Goal: Task Accomplishment & Management: Complete application form

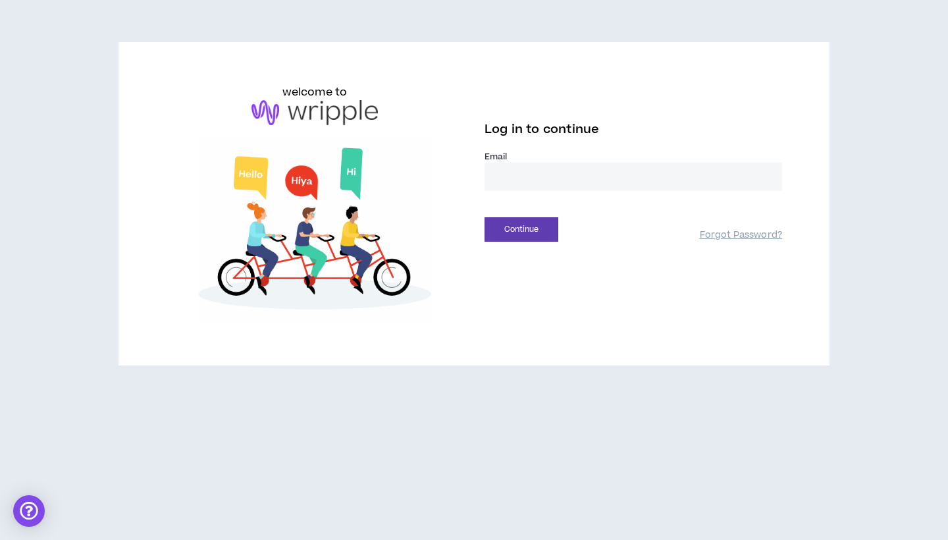
type input "**********"
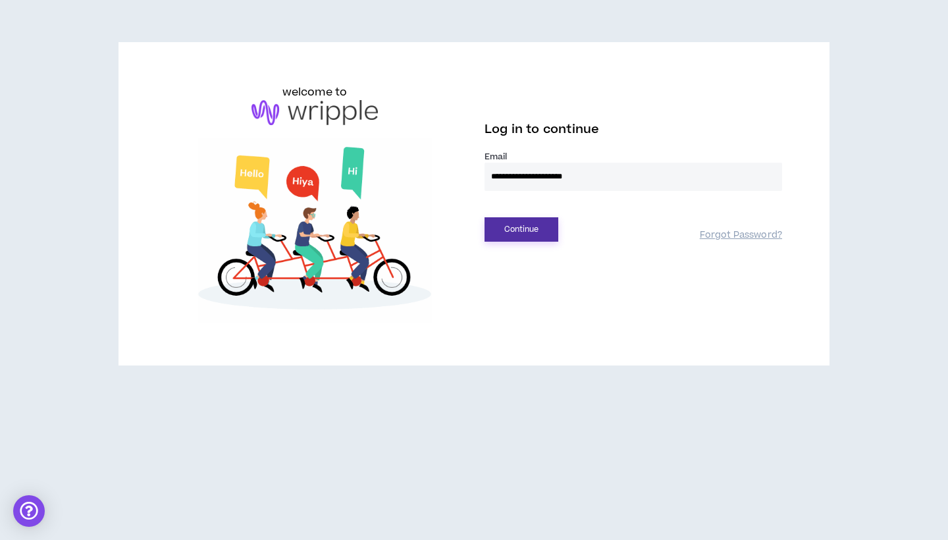
click at [536, 231] on button "Continue" at bounding box center [521, 229] width 74 height 24
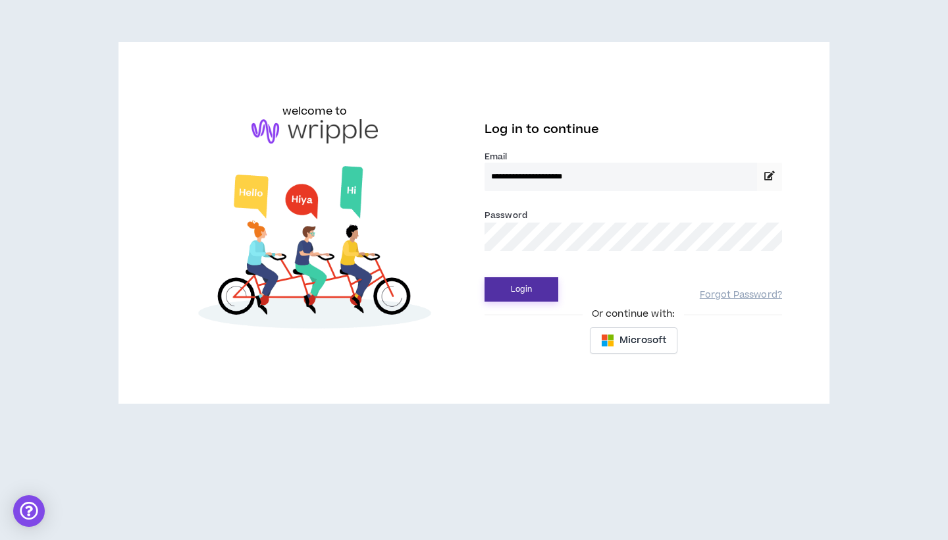
click at [517, 280] on button "Login" at bounding box center [521, 289] width 74 height 24
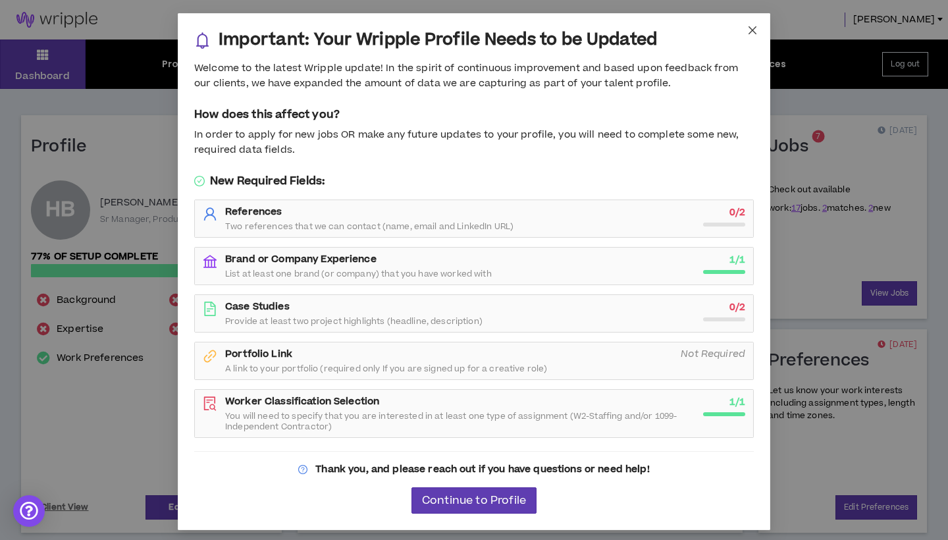
click at [749, 37] on span "Close" at bounding box center [752, 31] width 36 height 36
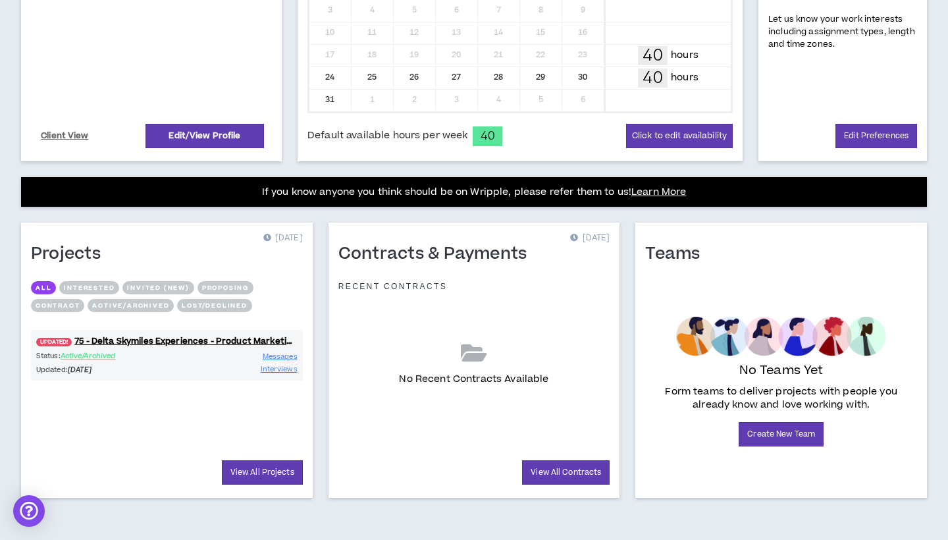
scroll to position [371, 0]
click at [113, 342] on link "UPDATED! 75 - Delta Skymiles Experiences - Product Marketing Manager" at bounding box center [167, 341] width 272 height 13
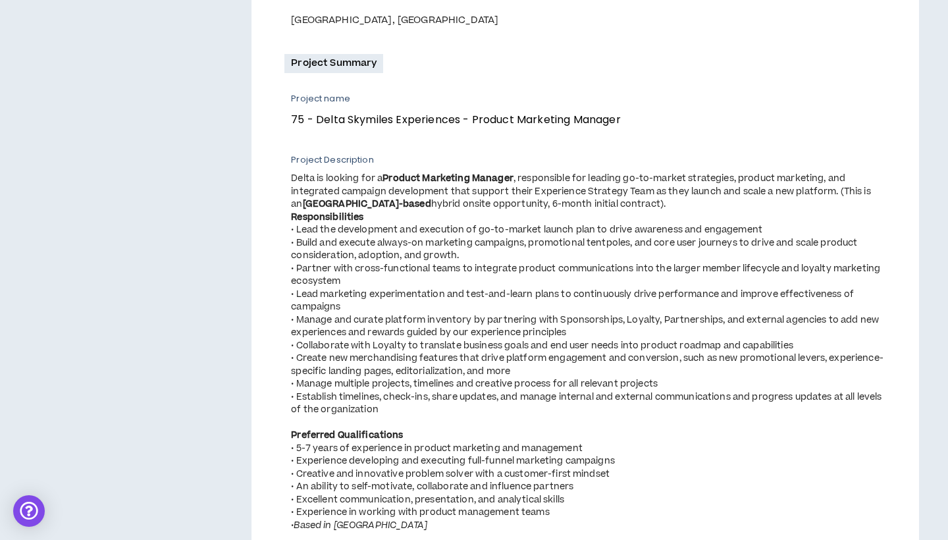
scroll to position [428, 0]
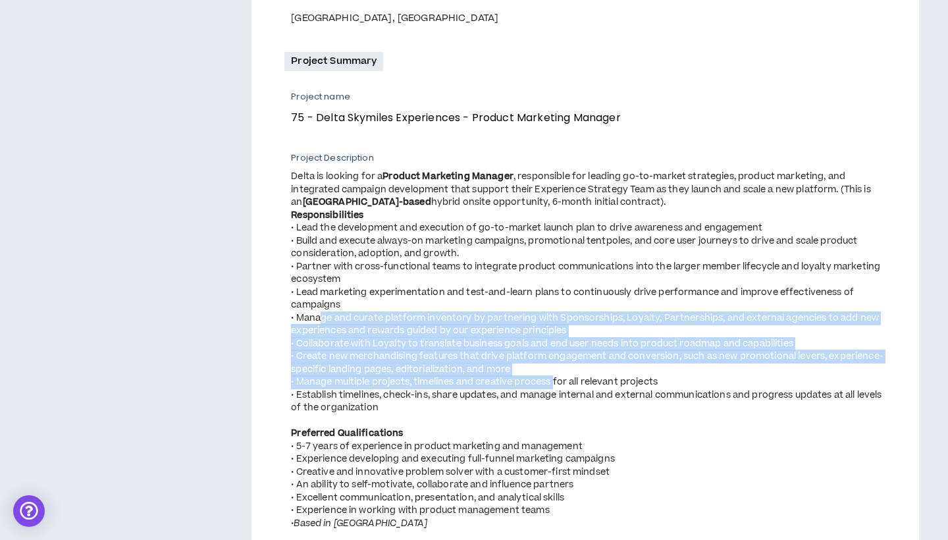
drag, startPoint x: 321, startPoint y: 315, endPoint x: 557, endPoint y: 378, distance: 243.8
click at [557, 378] on span "Delta is looking for a Product Marketing Manager , responsible for leading go-t…" at bounding box center [588, 349] width 594 height 359
click at [557, 378] on div "• Manage multiple projects, timelines and creative process for all relevant pro…" at bounding box center [588, 382] width 594 height 13
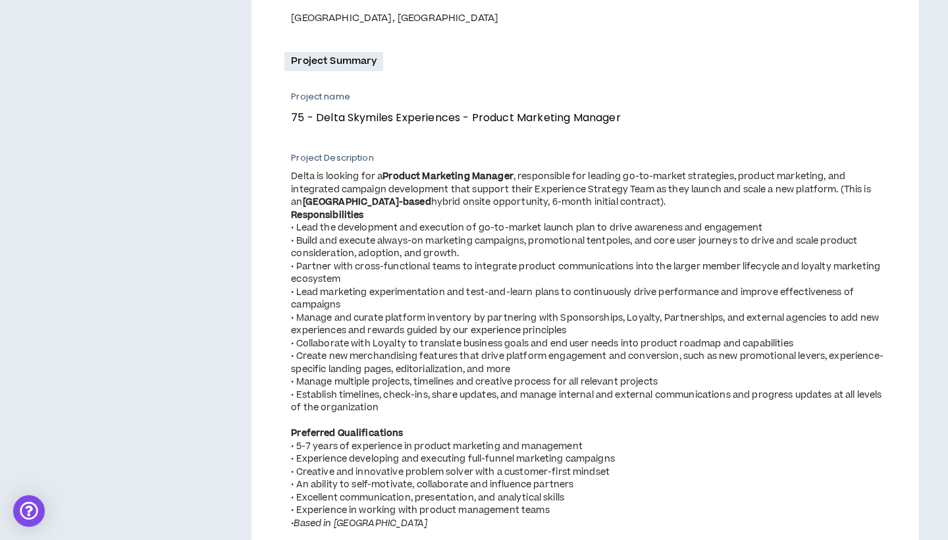
drag, startPoint x: 353, startPoint y: 299, endPoint x: 295, endPoint y: 238, distance: 83.8
click at [295, 238] on span "Delta is looking for a Product Marketing Manager , responsible for leading go-t…" at bounding box center [588, 349] width 594 height 359
click at [295, 238] on div "• Build and execute always-on marketing campaigns, promotional tentpoles, and c…" at bounding box center [588, 248] width 594 height 26
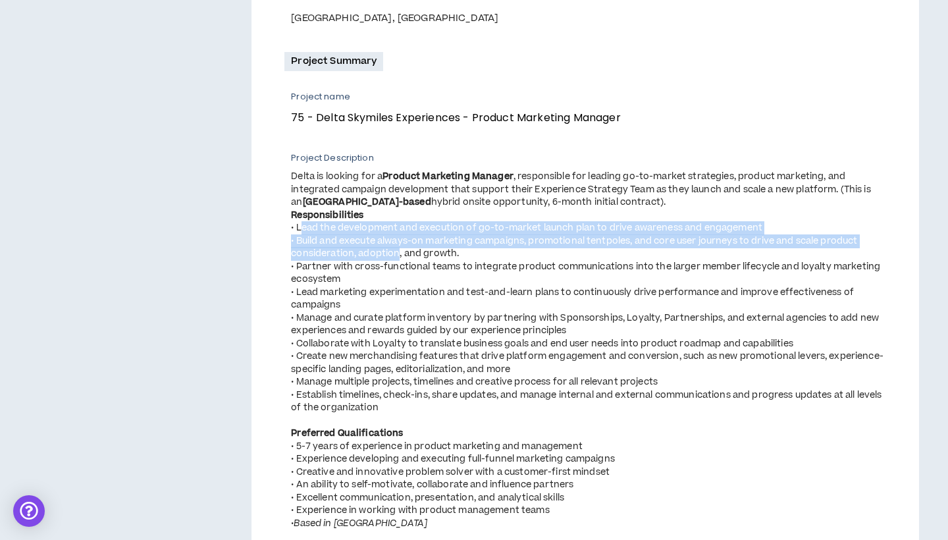
drag, startPoint x: 301, startPoint y: 222, endPoint x: 399, endPoint y: 251, distance: 102.7
click at [399, 251] on span "Delta is looking for a Product Marketing Manager , responsible for leading go-t…" at bounding box center [588, 349] width 594 height 359
click at [399, 251] on div "• Build and execute always-on marketing campaigns, promotional tentpoles, and c…" at bounding box center [588, 248] width 594 height 26
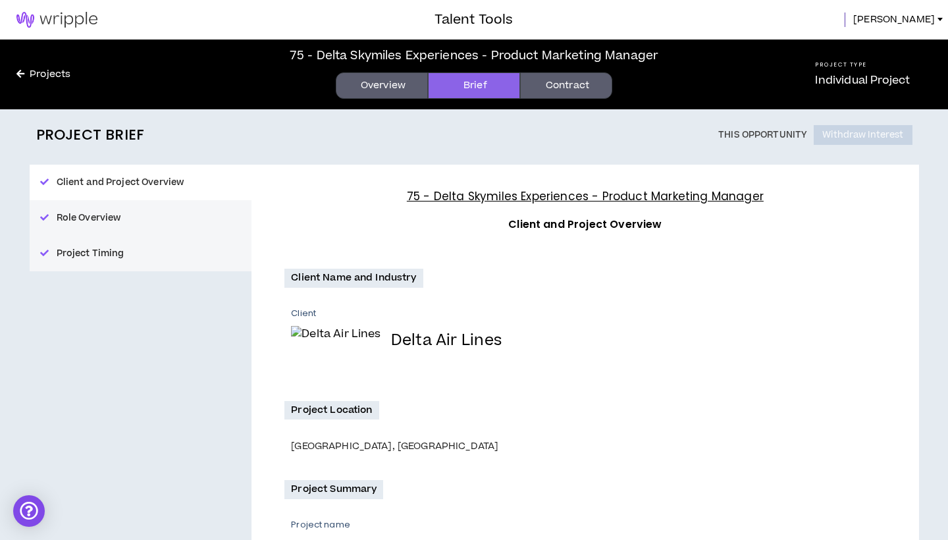
scroll to position [0, 0]
click at [38, 73] on link "Projects" at bounding box center [43, 74] width 87 height 14
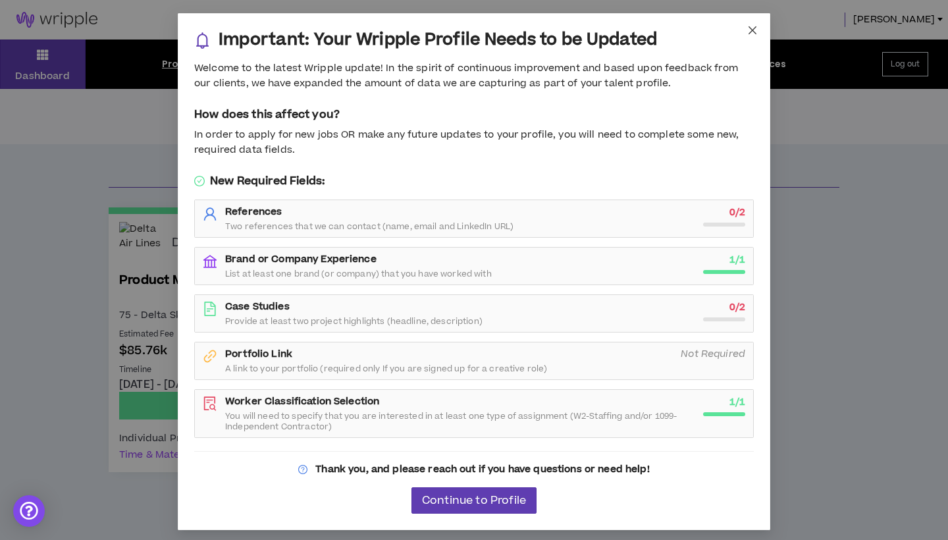
click at [753, 35] on span "Close" at bounding box center [752, 31] width 36 height 36
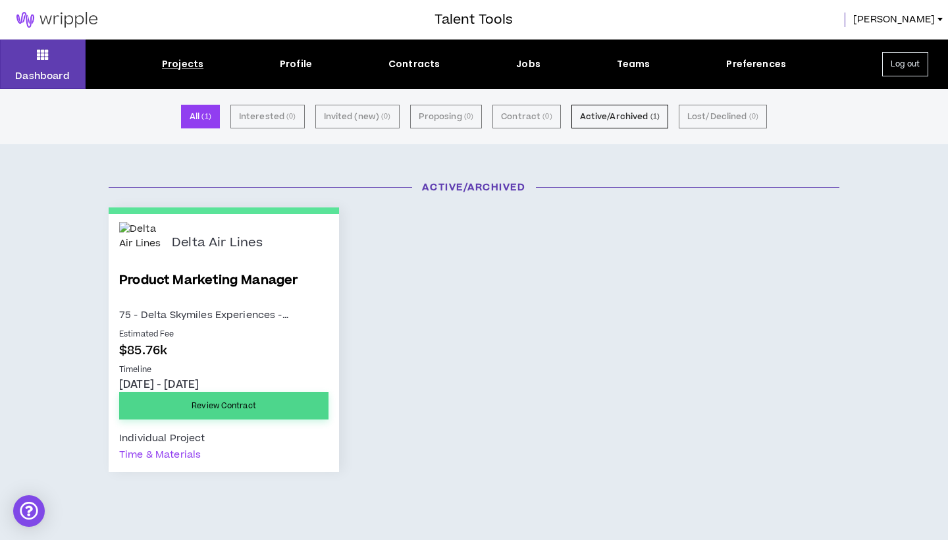
click at [205, 405] on link "Review Contract" at bounding box center [223, 406] width 209 height 28
